Goal: Information Seeking & Learning: Learn about a topic

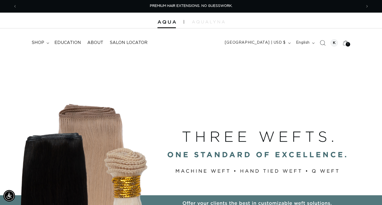
click at [322, 42] on icon "Search" at bounding box center [323, 43] width 6 height 6
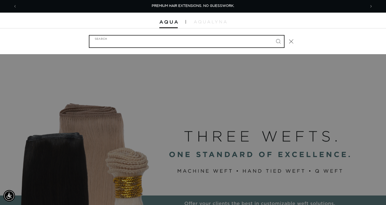
click at [115, 44] on input "Search" at bounding box center [186, 42] width 195 height 12
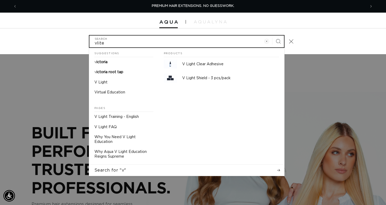
type input "vlite"
click at [273, 36] on button "Search" at bounding box center [279, 42] width 12 height 12
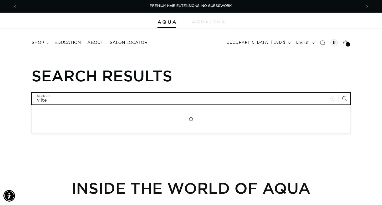
click at [58, 98] on input "vlite" at bounding box center [191, 99] width 319 height 12
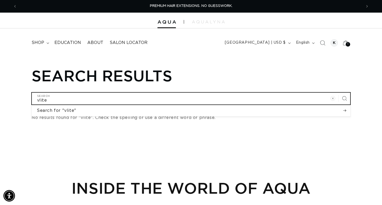
type input "vlit"
type input "vli"
type input "vl"
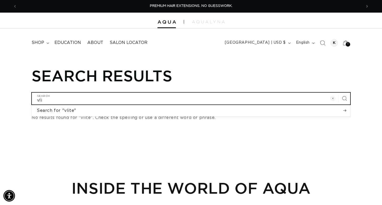
type input "vl"
type input "v"
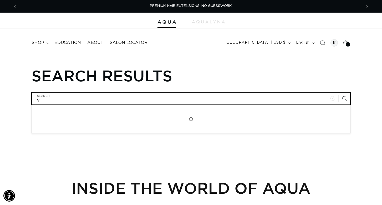
type input "vl"
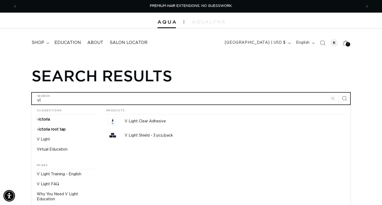
type input "vli"
type input "vlit"
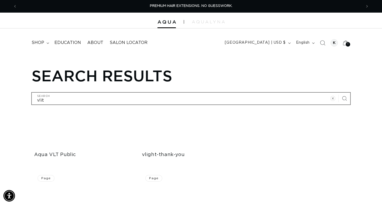
click at [333, 97] on icon "Clear search term" at bounding box center [333, 98] width 5 height 5
click at [323, 42] on icon "Search" at bounding box center [323, 43] width 6 height 6
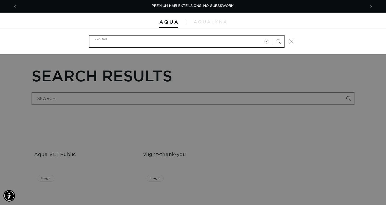
click at [109, 42] on input "Search" at bounding box center [186, 42] width 195 height 12
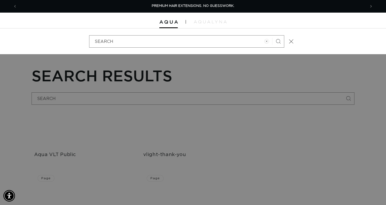
click at [0, 41] on div "Search" at bounding box center [0, 41] width 0 height 0
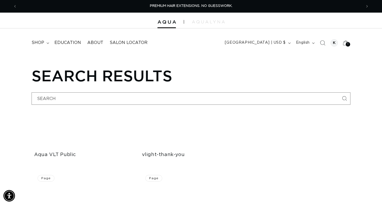
click at [164, 152] on link "vlight-thank-you" at bounding box center [191, 155] width 98 height 6
click at [335, 43] on div at bounding box center [334, 42] width 7 height 7
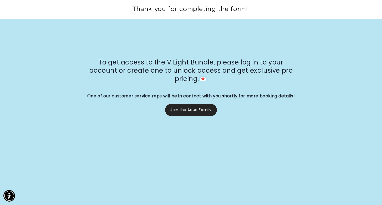
click at [292, 61] on h2 "To get access to the V Light Bundle, please log in to your account or create on…" at bounding box center [191, 70] width 211 height 25
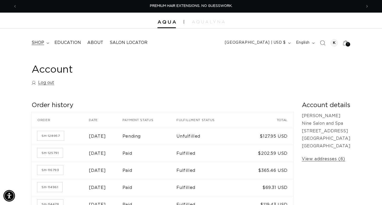
click at [36, 41] on span "shop" at bounding box center [38, 43] width 13 height 6
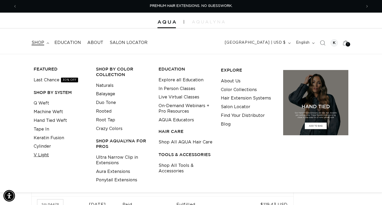
click at [43, 153] on link "V Light" at bounding box center [41, 155] width 15 height 9
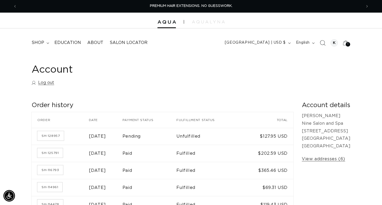
click at [322, 42] on icon "Search" at bounding box center [323, 43] width 6 height 6
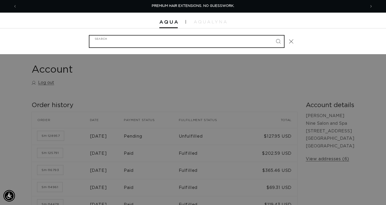
click at [94, 43] on input "Search" at bounding box center [186, 42] width 195 height 12
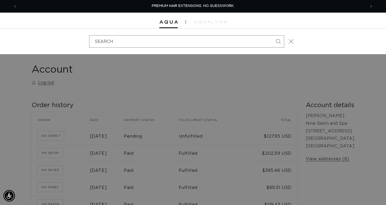
click at [292, 41] on icon "Close" at bounding box center [291, 41] width 5 height 5
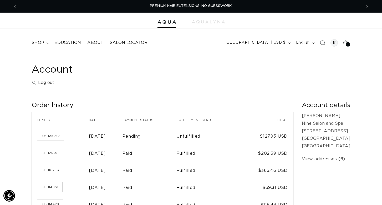
click at [36, 41] on span "shop" at bounding box center [38, 43] width 13 height 6
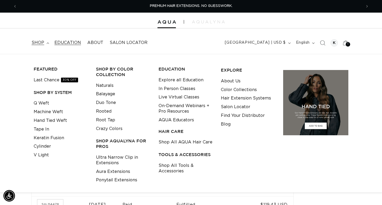
click at [65, 42] on span "Education" at bounding box center [67, 43] width 27 height 6
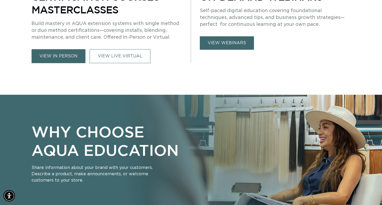
scroll to position [290, 0]
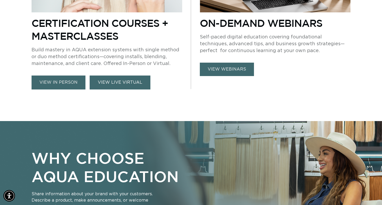
click at [112, 83] on link "VIEW LIVE VIRTUAL" at bounding box center [120, 83] width 61 height 14
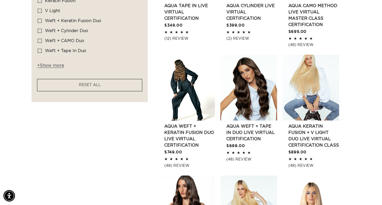
scroll to position [158, 0]
